Goal: Transaction & Acquisition: Purchase product/service

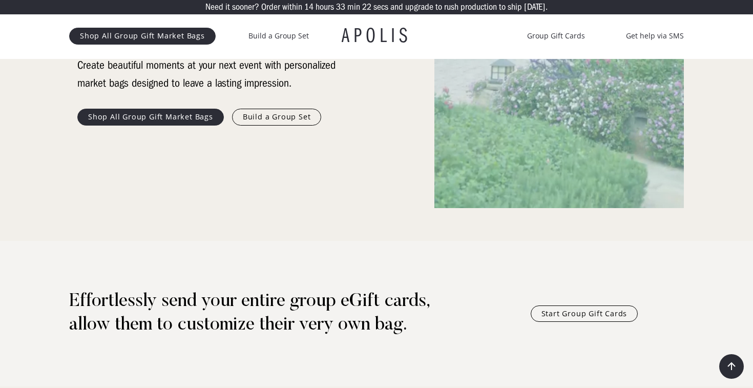
scroll to position [218, 0]
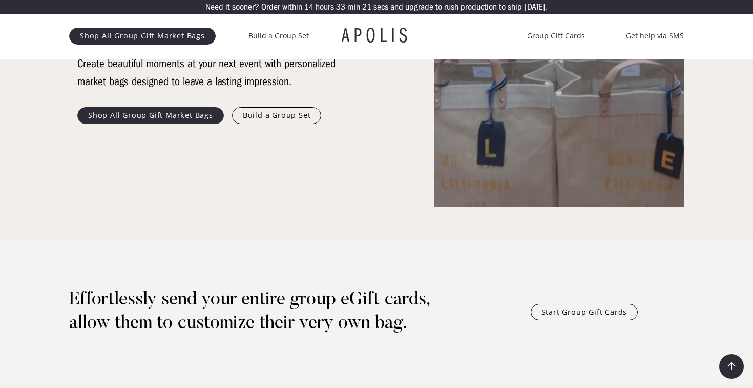
click at [273, 115] on link "Build a Group Set" at bounding box center [277, 115] width 90 height 16
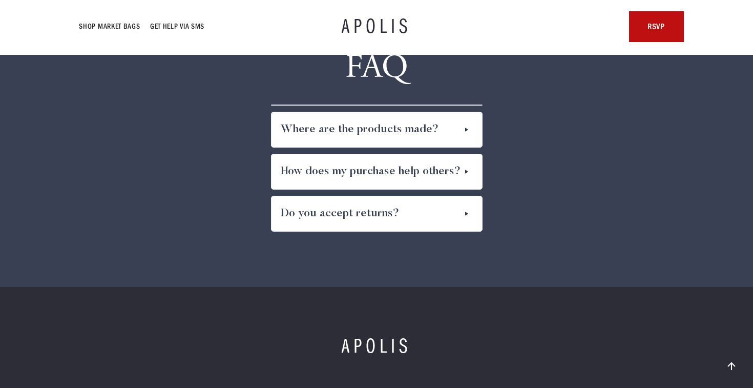
scroll to position [5197, 0]
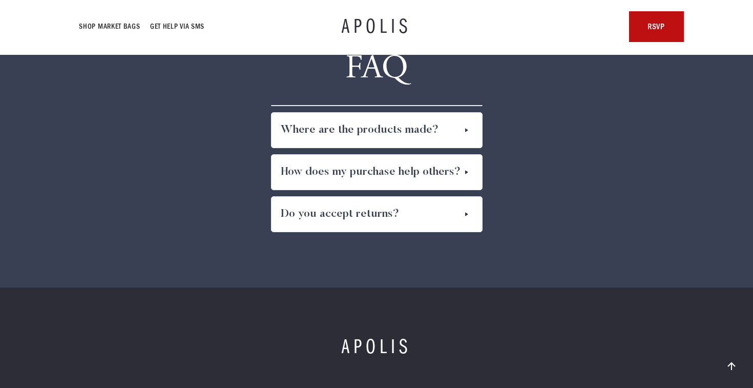
click at [468, 171] on img at bounding box center [467, 172] width 12 height 16
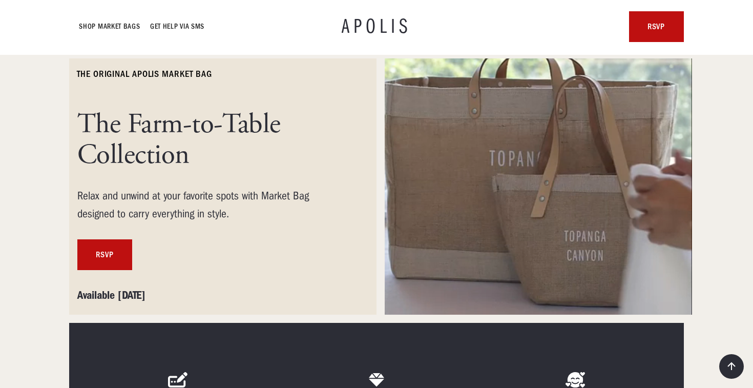
scroll to position [38, 0]
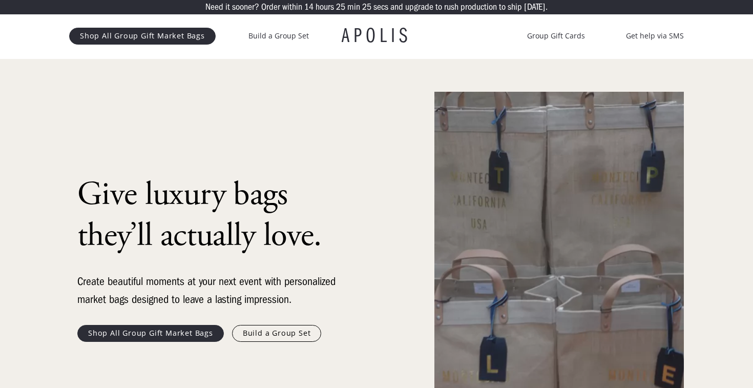
click at [363, 24] on div "Shop All Group Gift Market Bags Build a Group Set APOLIS Group Gift Cards Get h…" at bounding box center [376, 36] width 615 height 45
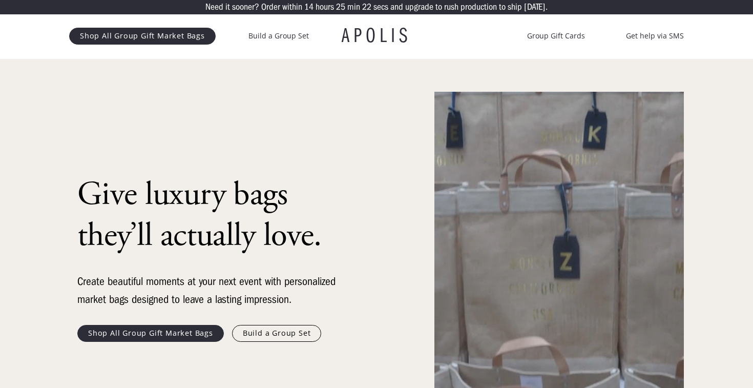
click at [366, 33] on h1 "APOLIS" at bounding box center [377, 36] width 70 height 20
